Goal: Complete application form: Complete application form

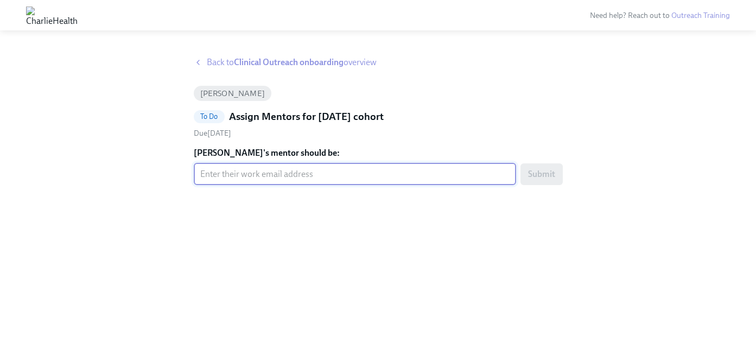
paste input "[EMAIL_ADDRESS][PERSON_NAME][DOMAIN_NAME]"
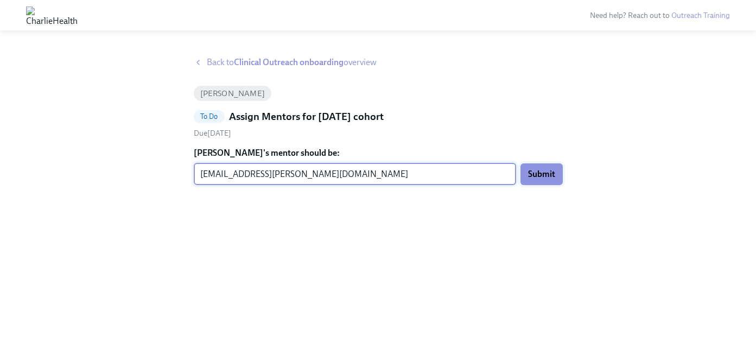
type input "bridges.kaminski@charliehealth.com"
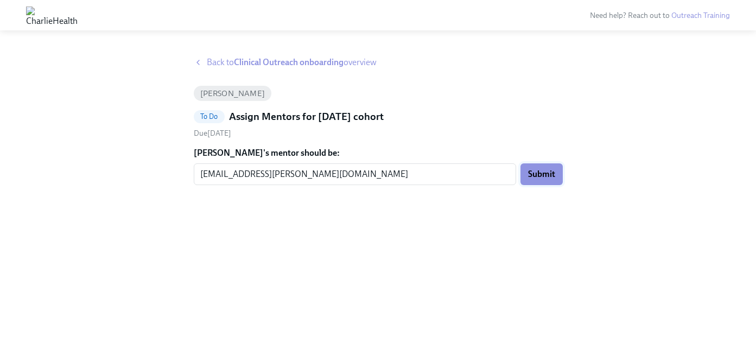
click at [543, 177] on span "Submit" at bounding box center [541, 174] width 27 height 11
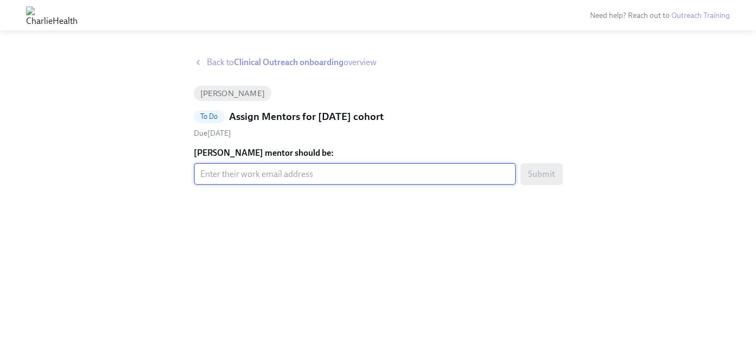
paste input "sierra.dorweiler@charliehealth.com"
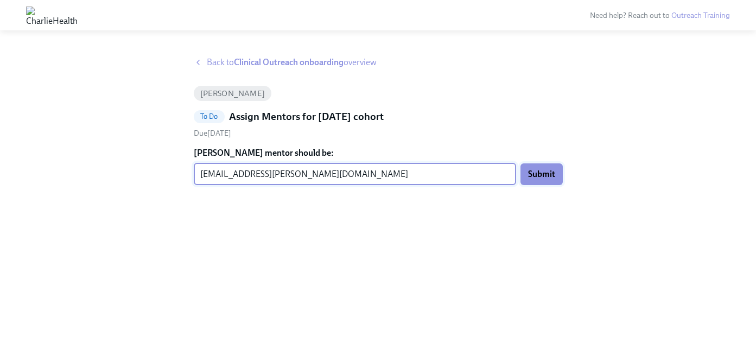
type input "sierra.dorweiler@charliehealth.com"
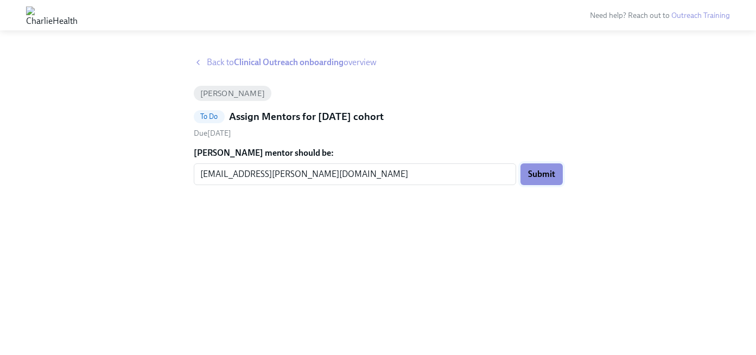
click at [534, 179] on span "Submit" at bounding box center [541, 174] width 27 height 11
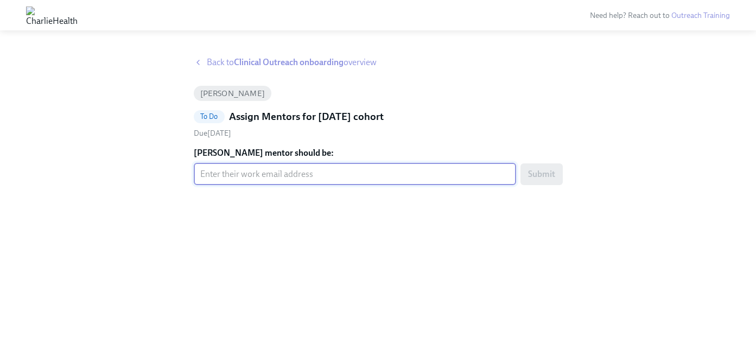
paste input "[PERSON_NAME][EMAIL_ADDRESS][DOMAIN_NAME]"
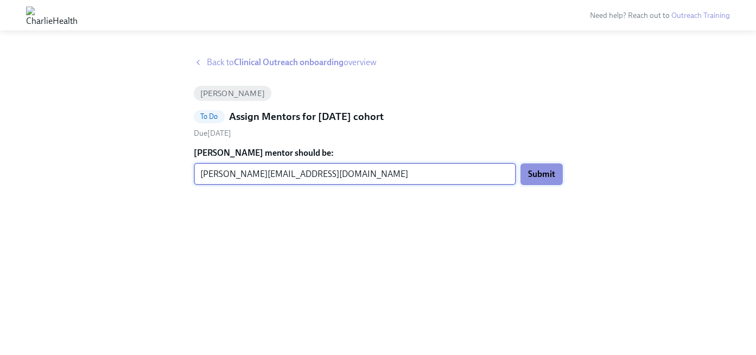
type input "[PERSON_NAME][EMAIL_ADDRESS][DOMAIN_NAME]"
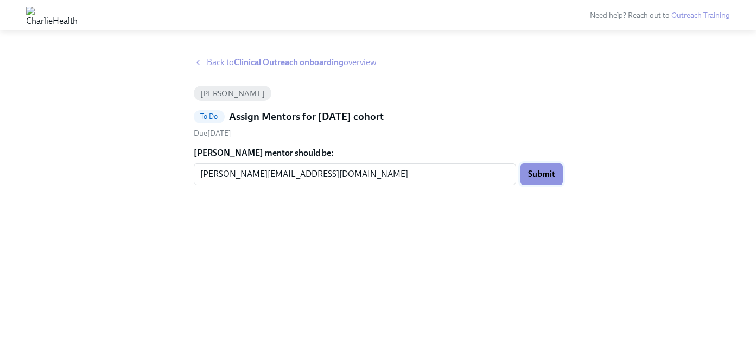
click at [549, 172] on span "Submit" at bounding box center [541, 174] width 27 height 11
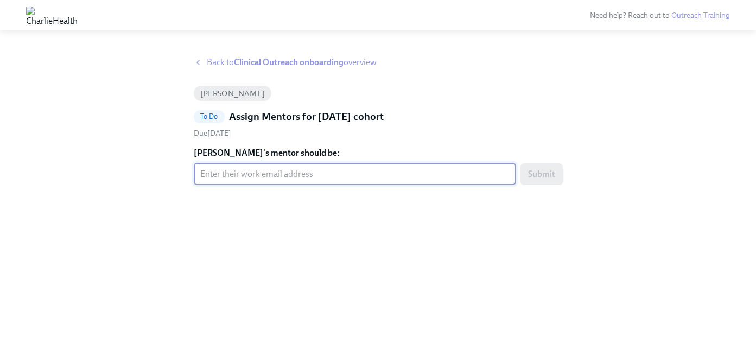
paste input "shannon.lord@charliehealth.com"
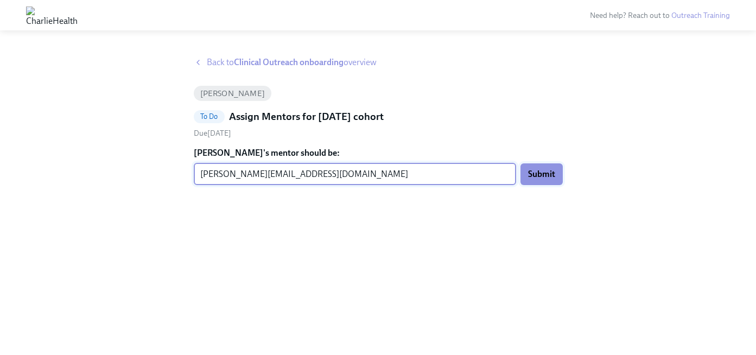
type input "shannon.lord@charliehealth.com"
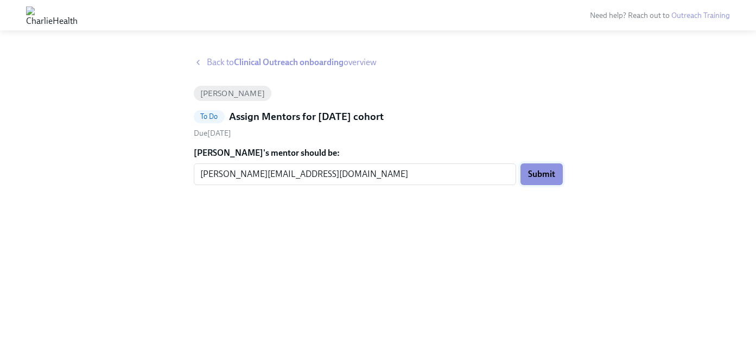
click at [546, 172] on span "Submit" at bounding box center [541, 174] width 27 height 11
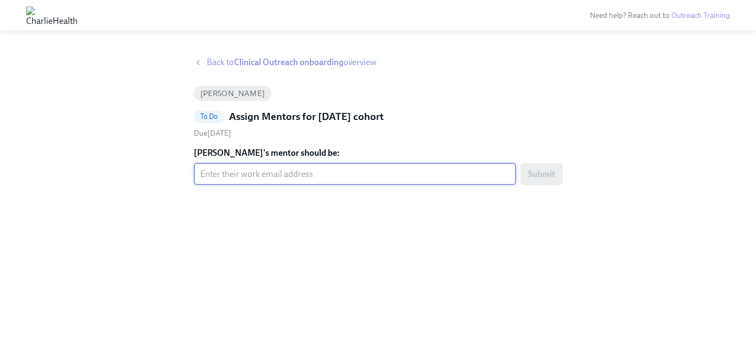
paste input "nicole.smith@charliehealth.com"
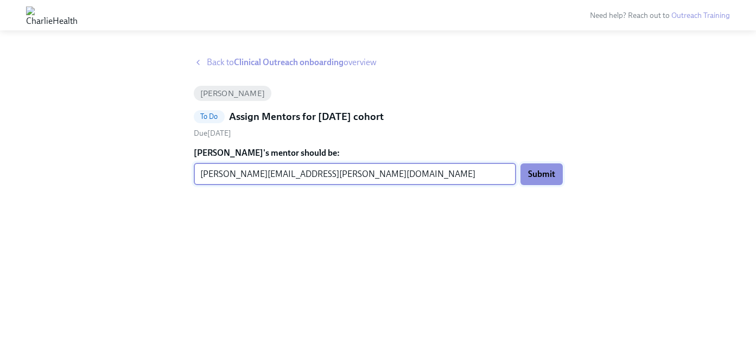
type input "nicole.smith@charliehealth.com"
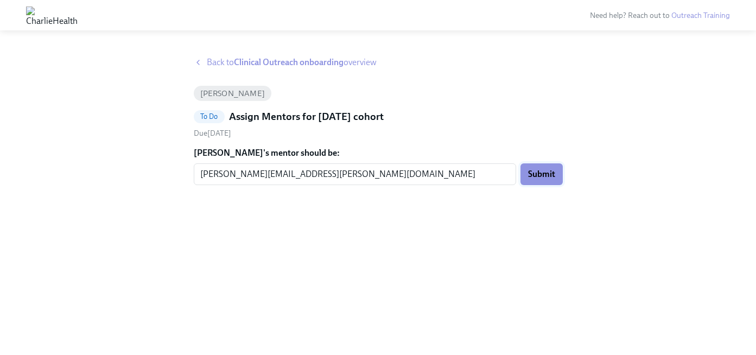
click at [534, 173] on span "Submit" at bounding box center [541, 174] width 27 height 11
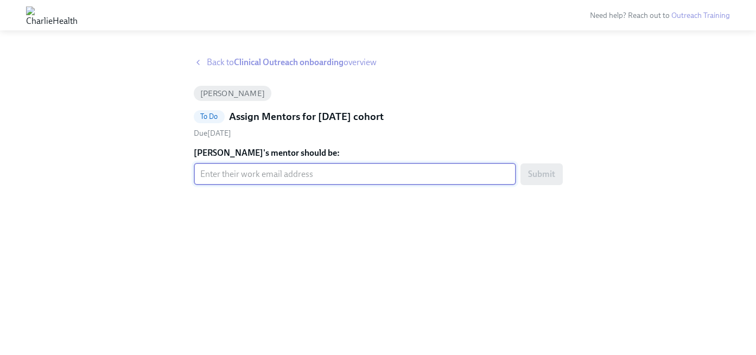
paste input "matthew.vough@charliehealth.com"
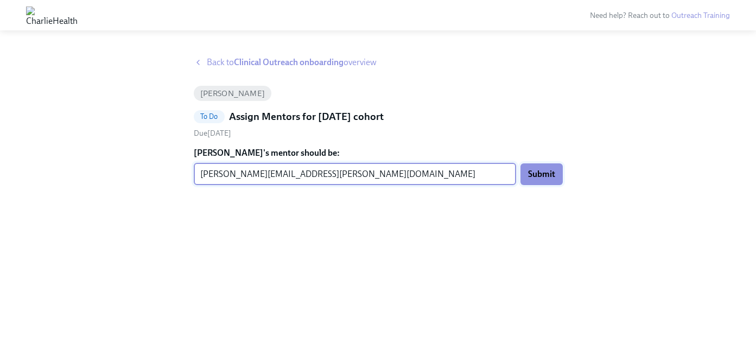
type input "matthew.vough@charliehealth.com"
click at [543, 170] on span "Submit" at bounding box center [541, 174] width 27 height 11
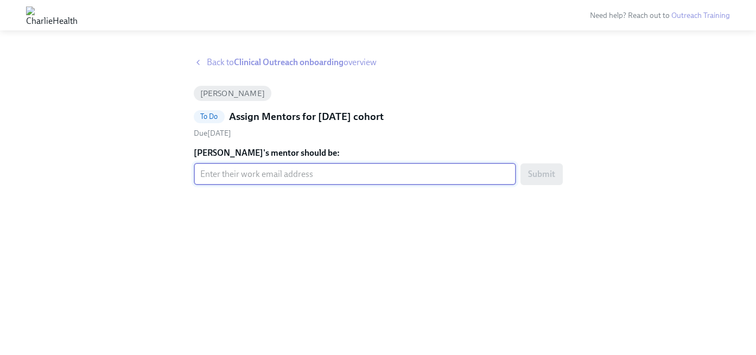
paste input "[PERSON_NAME][EMAIL_ADDRESS][PERSON_NAME][DOMAIN_NAME]"
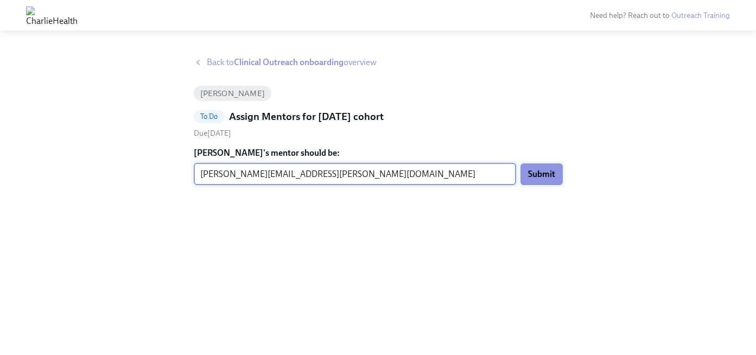
type input "[PERSON_NAME][EMAIL_ADDRESS][PERSON_NAME][DOMAIN_NAME]"
click at [544, 169] on span "Submit" at bounding box center [541, 174] width 27 height 11
